Goal: Check status: Check status

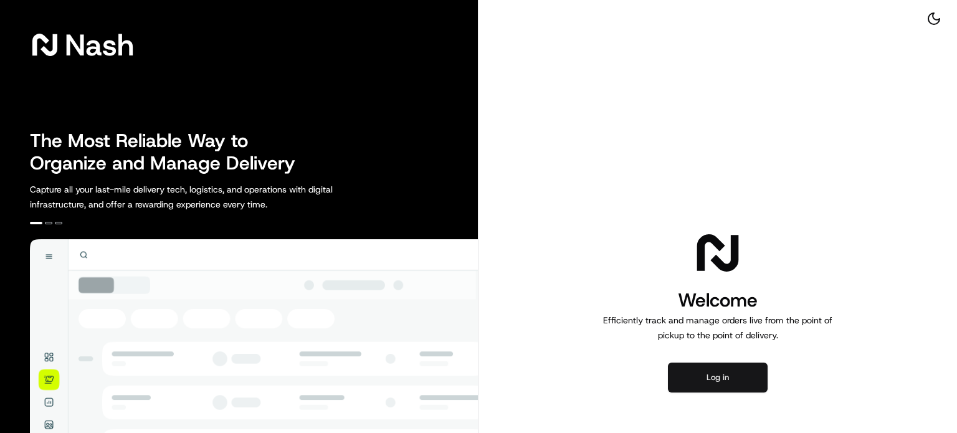
click at [730, 381] on button "Log in" at bounding box center [718, 378] width 100 height 30
